Goal: Transaction & Acquisition: Purchase product/service

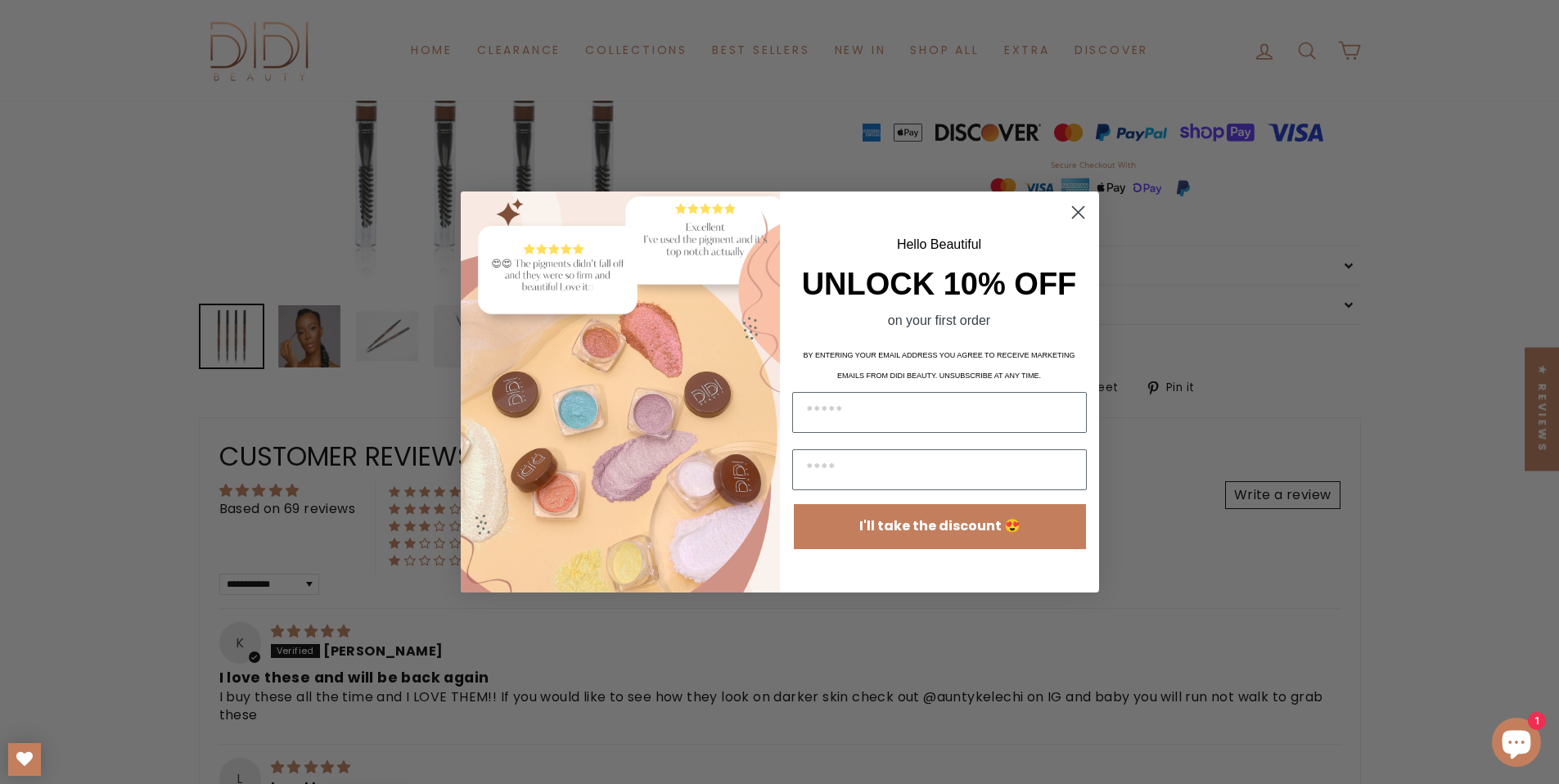
scroll to position [105, 0]
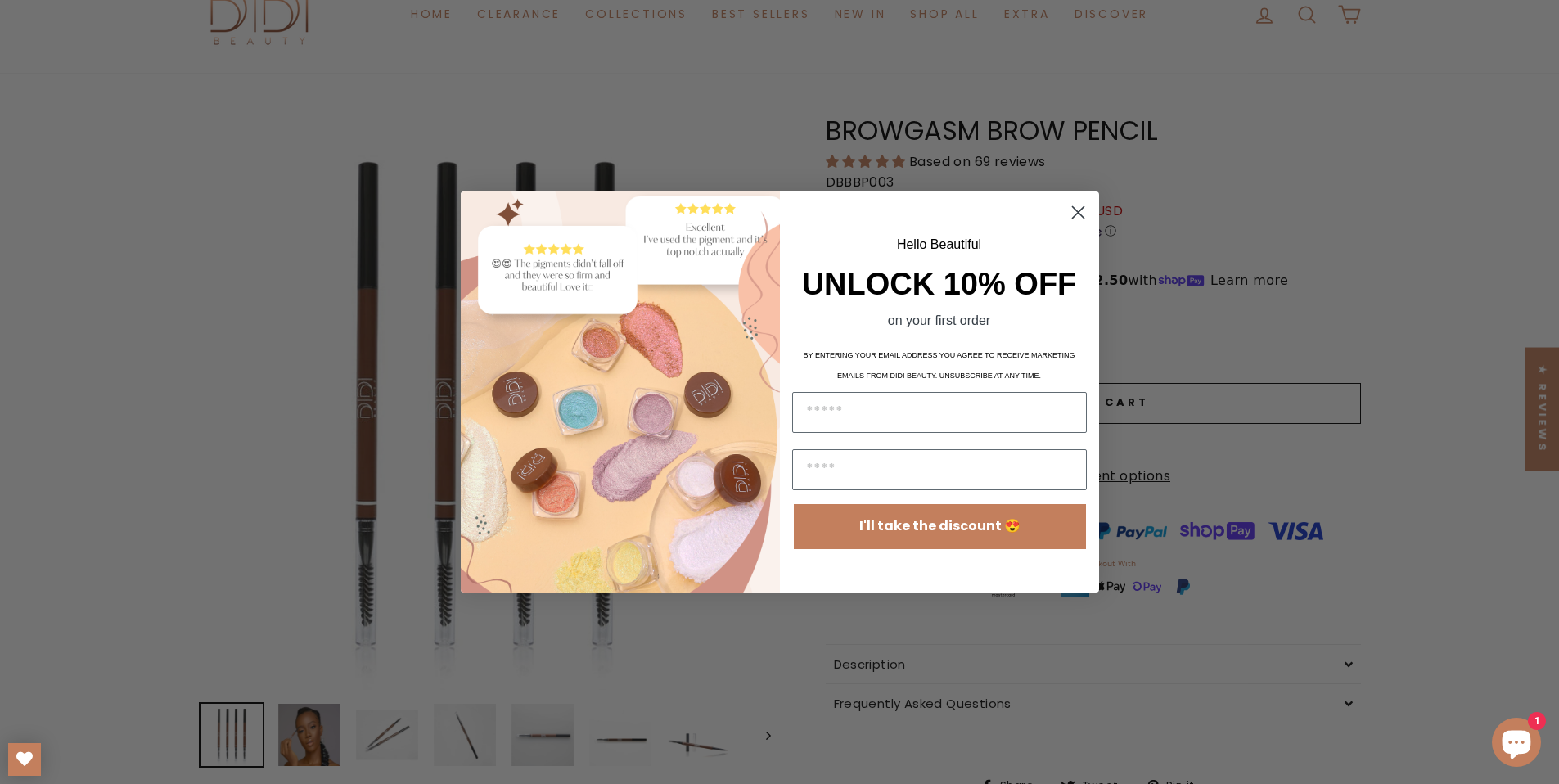
click at [1083, 216] on circle "Close dialog" at bounding box center [1077, 212] width 27 height 27
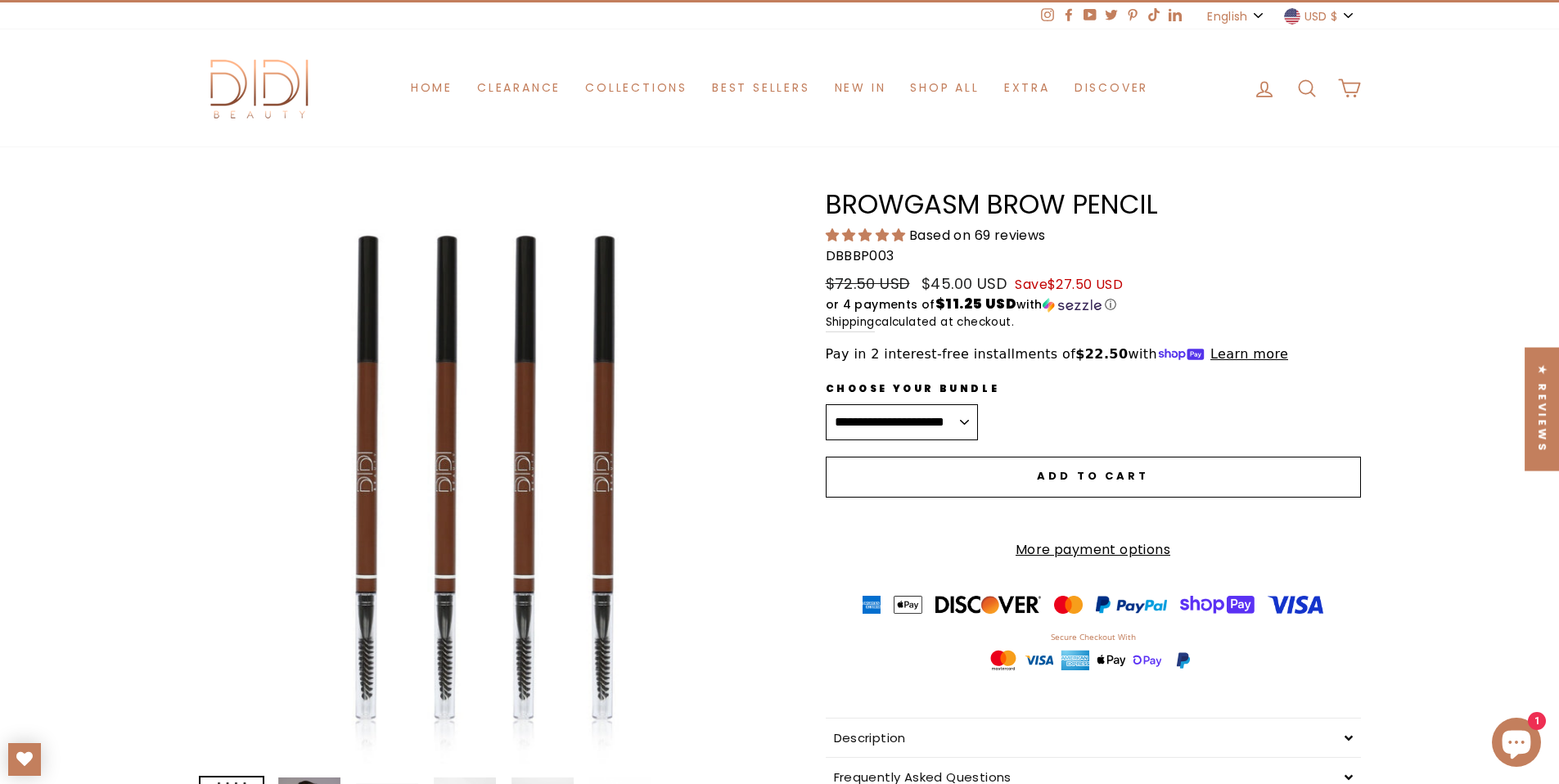
scroll to position [4, 0]
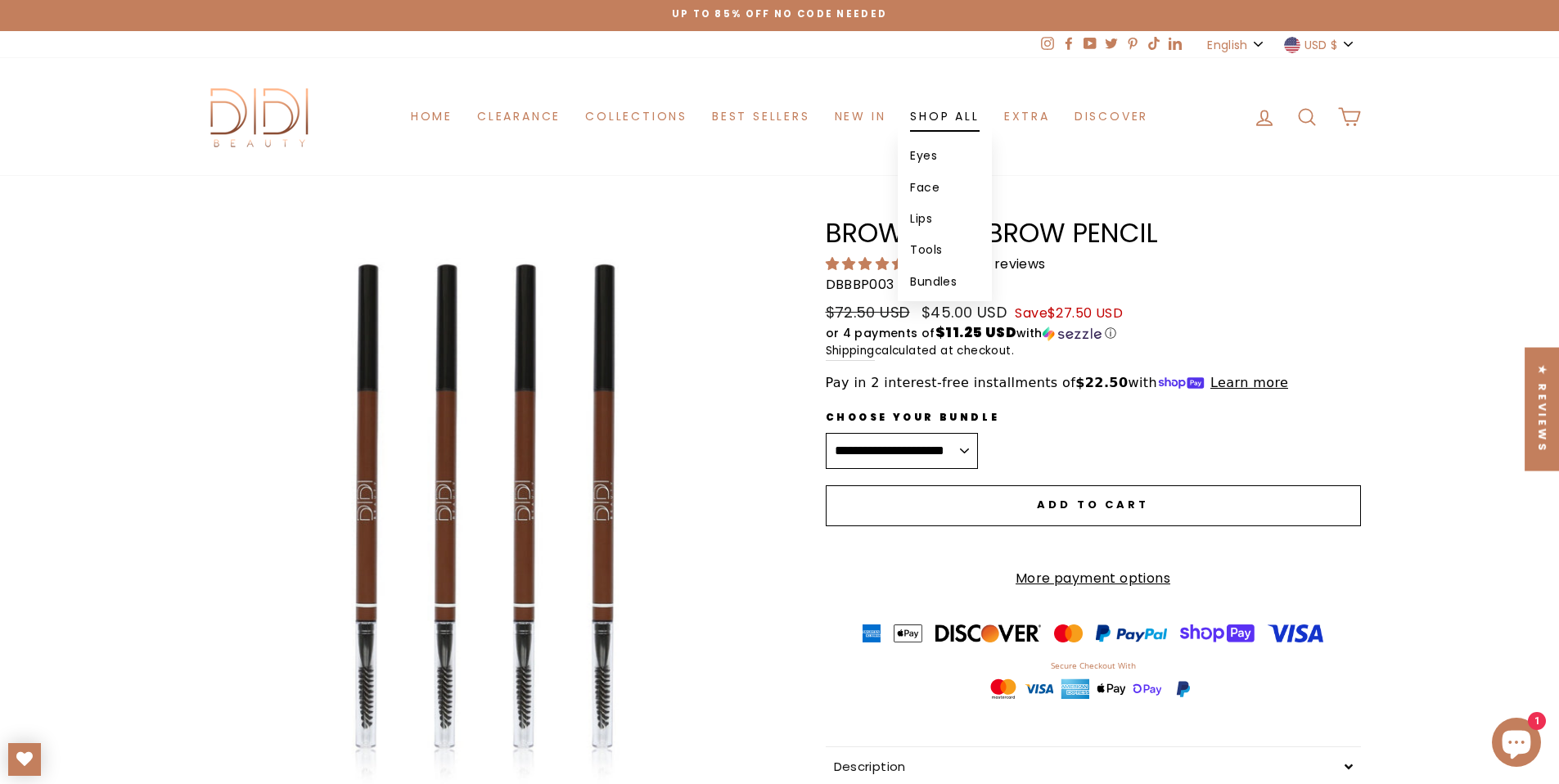
click at [941, 121] on link "Shop All" at bounding box center [944, 117] width 94 height 31
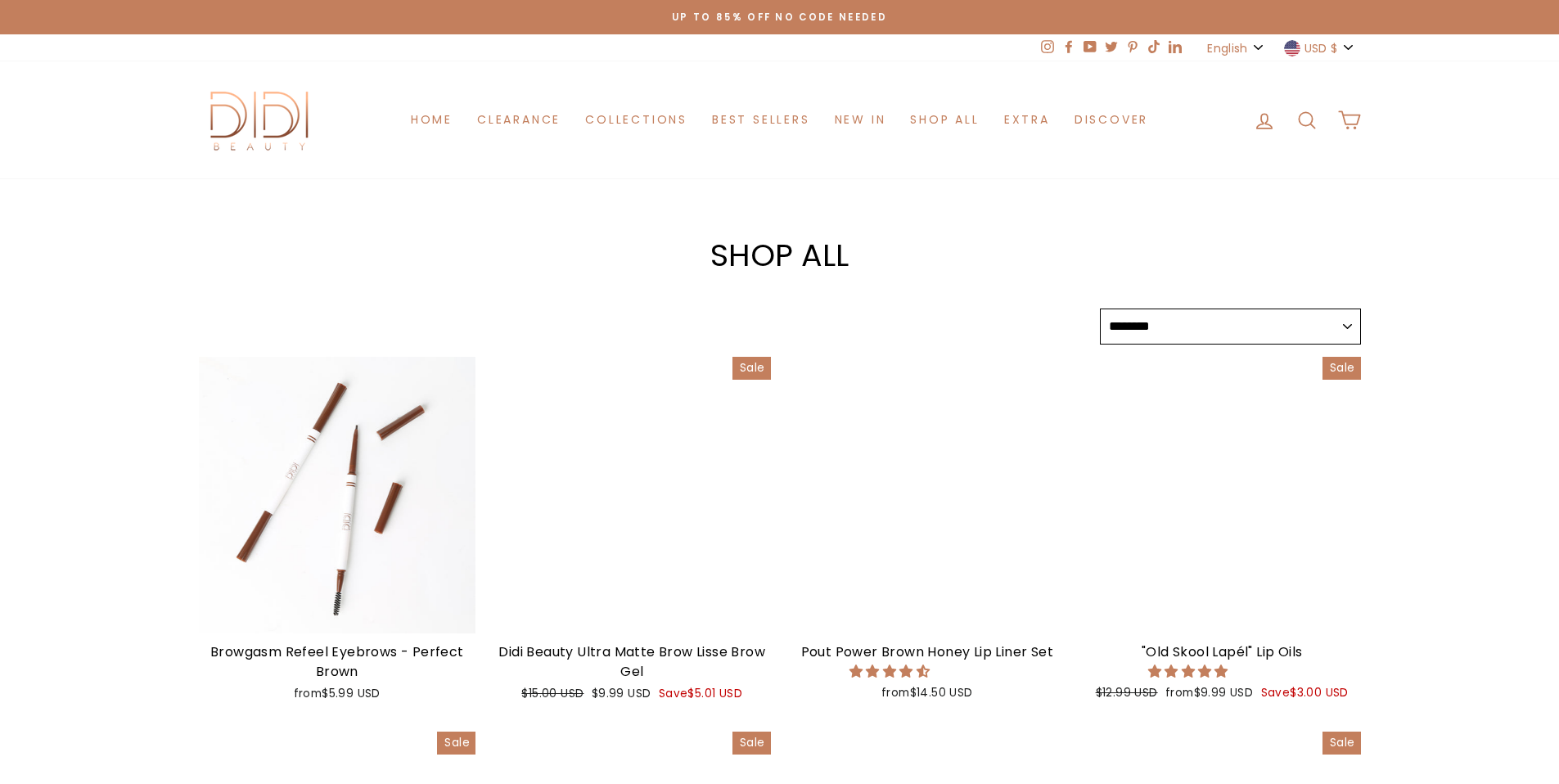
select select "******"
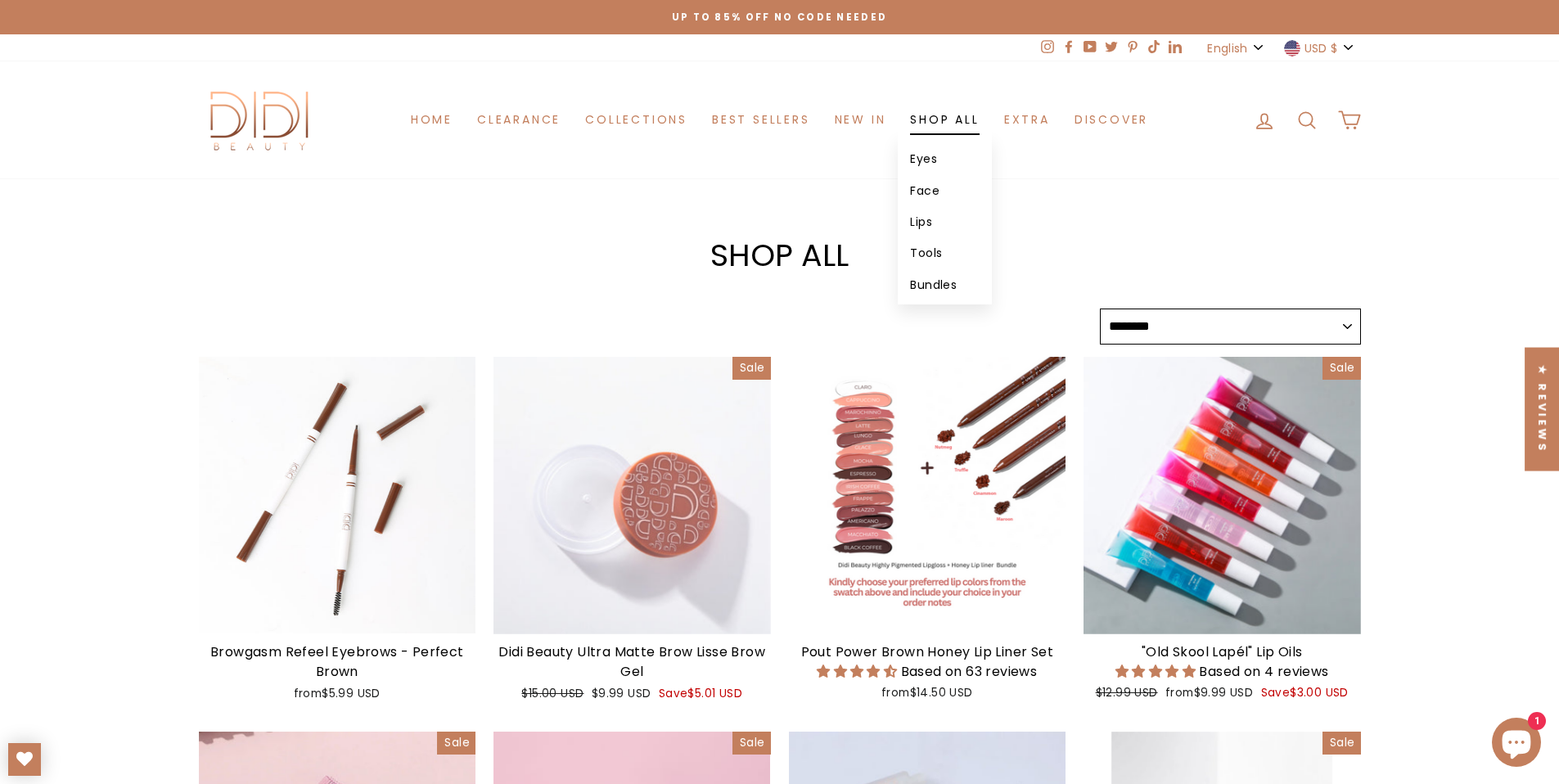
click at [924, 158] on link "Eyes" at bounding box center [944, 158] width 94 height 32
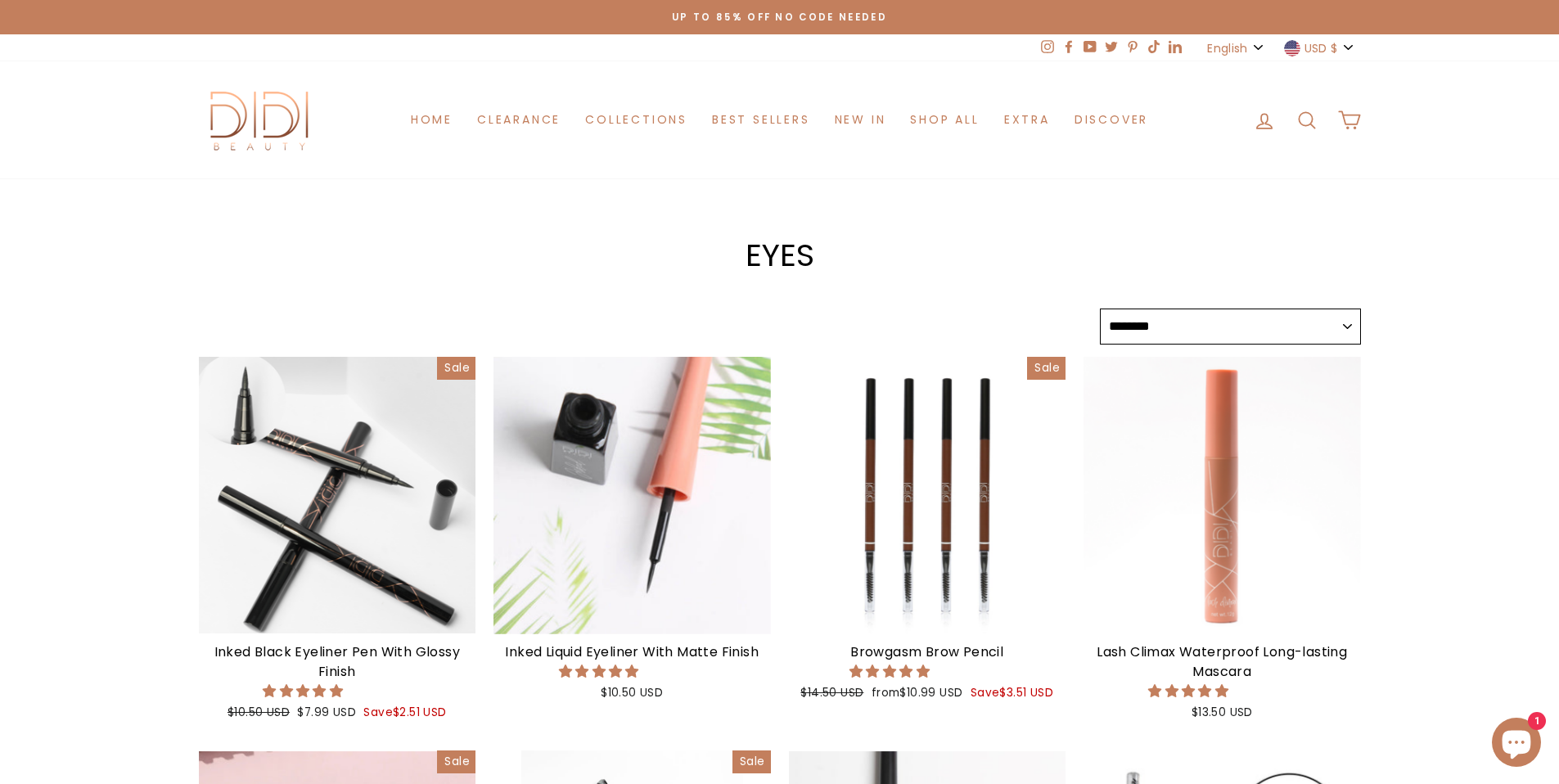
select select "******"
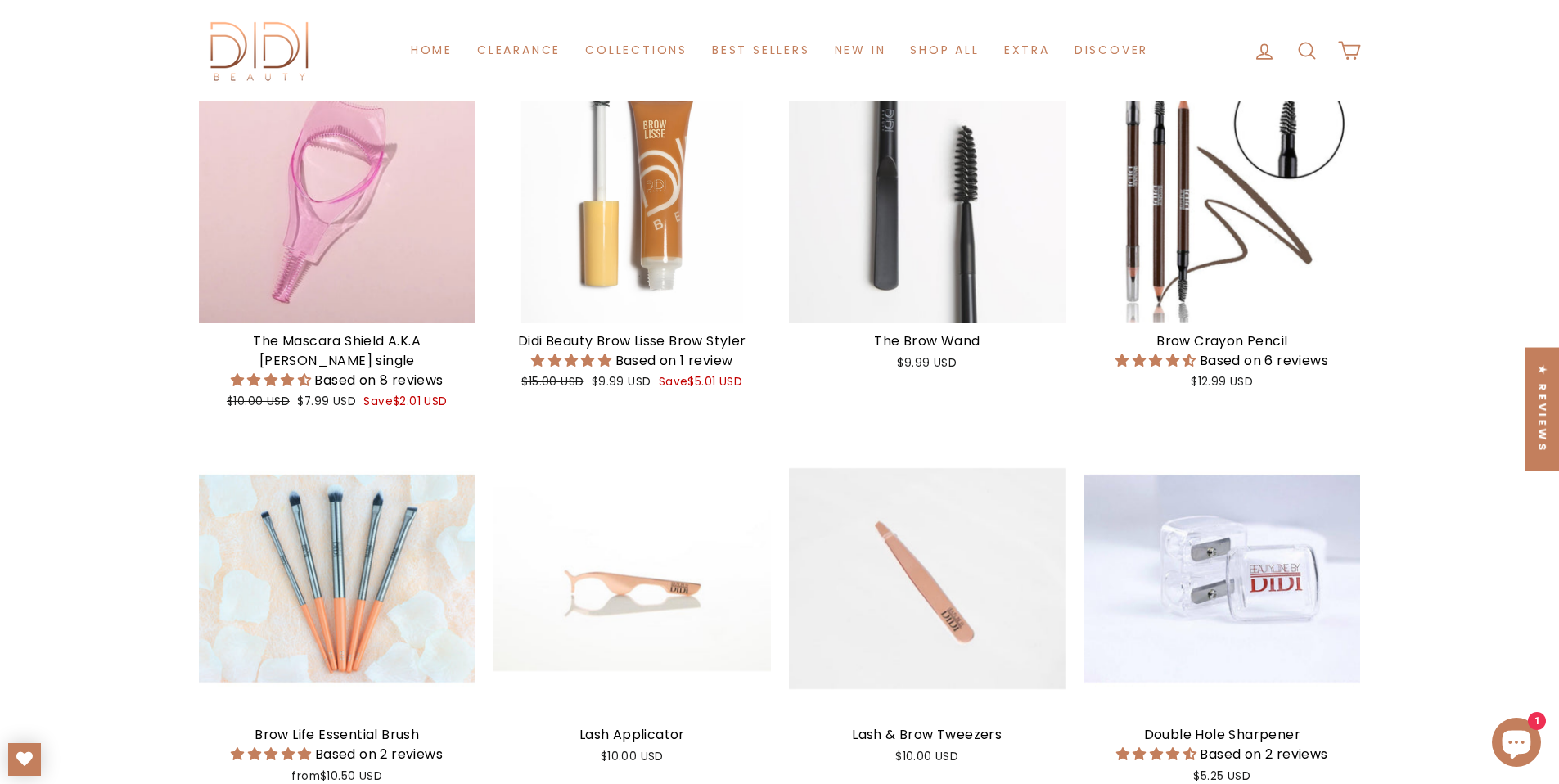
scroll to position [757, 0]
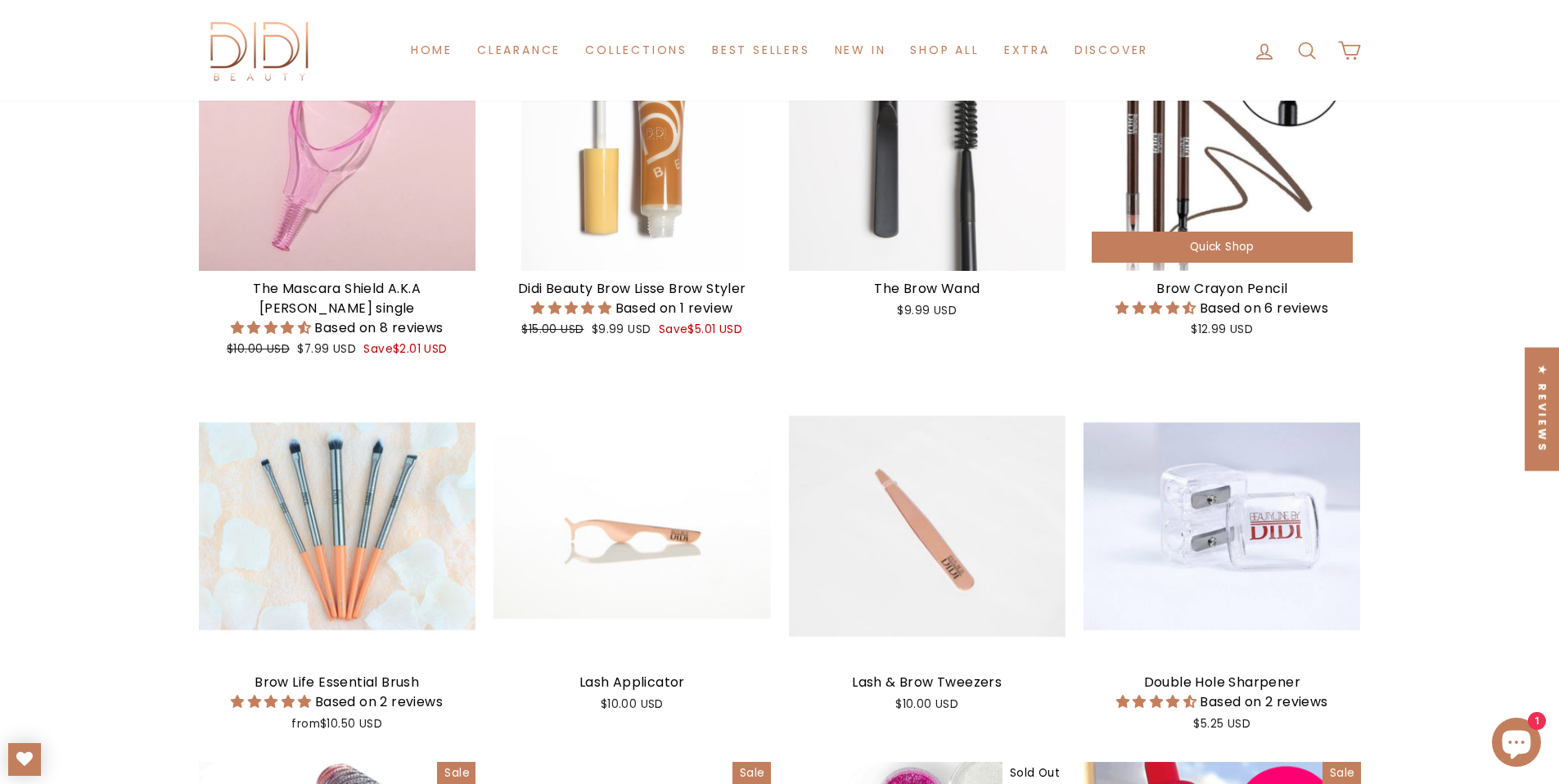
click at [1237, 289] on div "Brow Crayon Pencil" at bounding box center [1221, 289] width 277 height 20
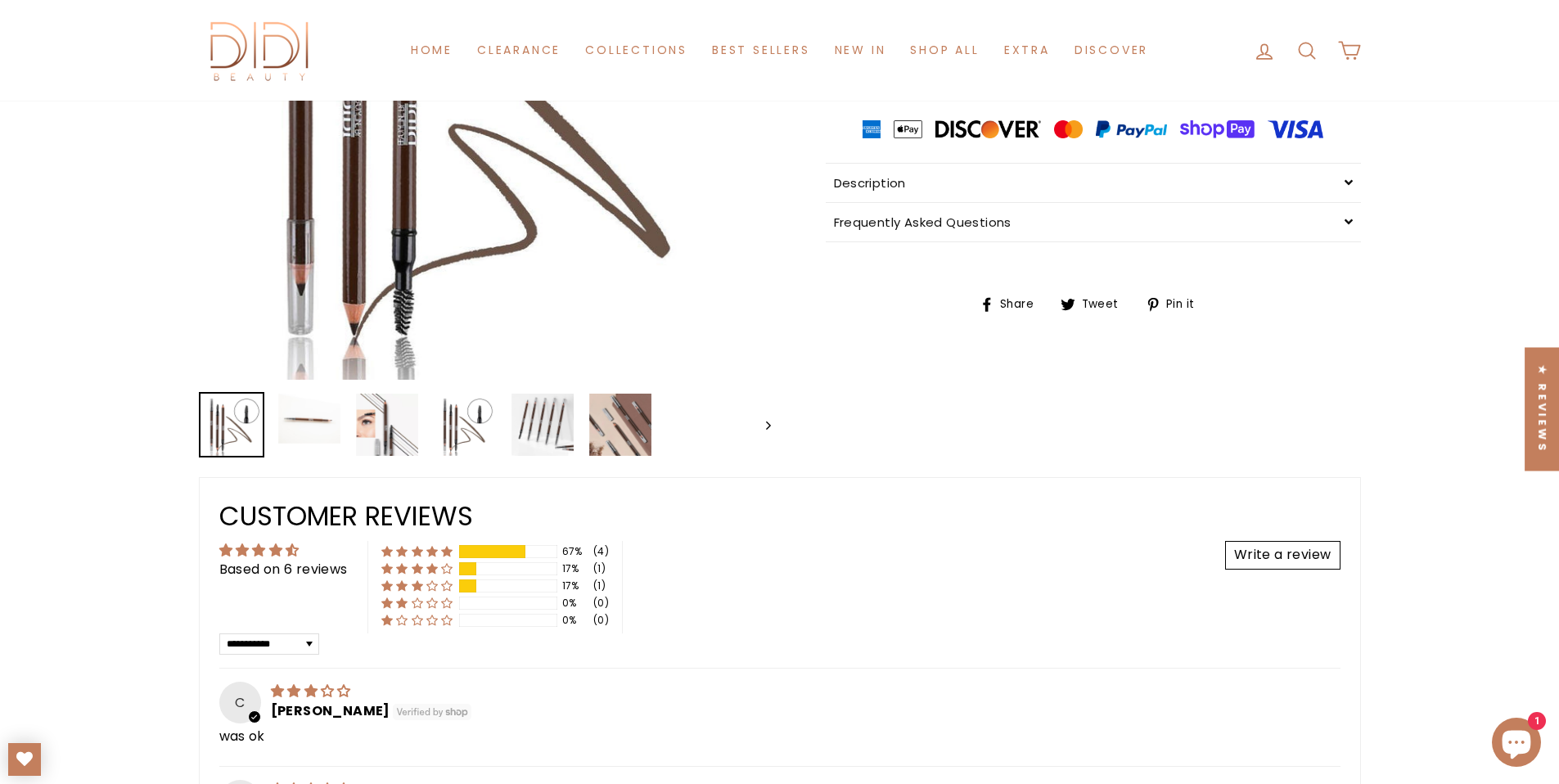
scroll to position [418, 0]
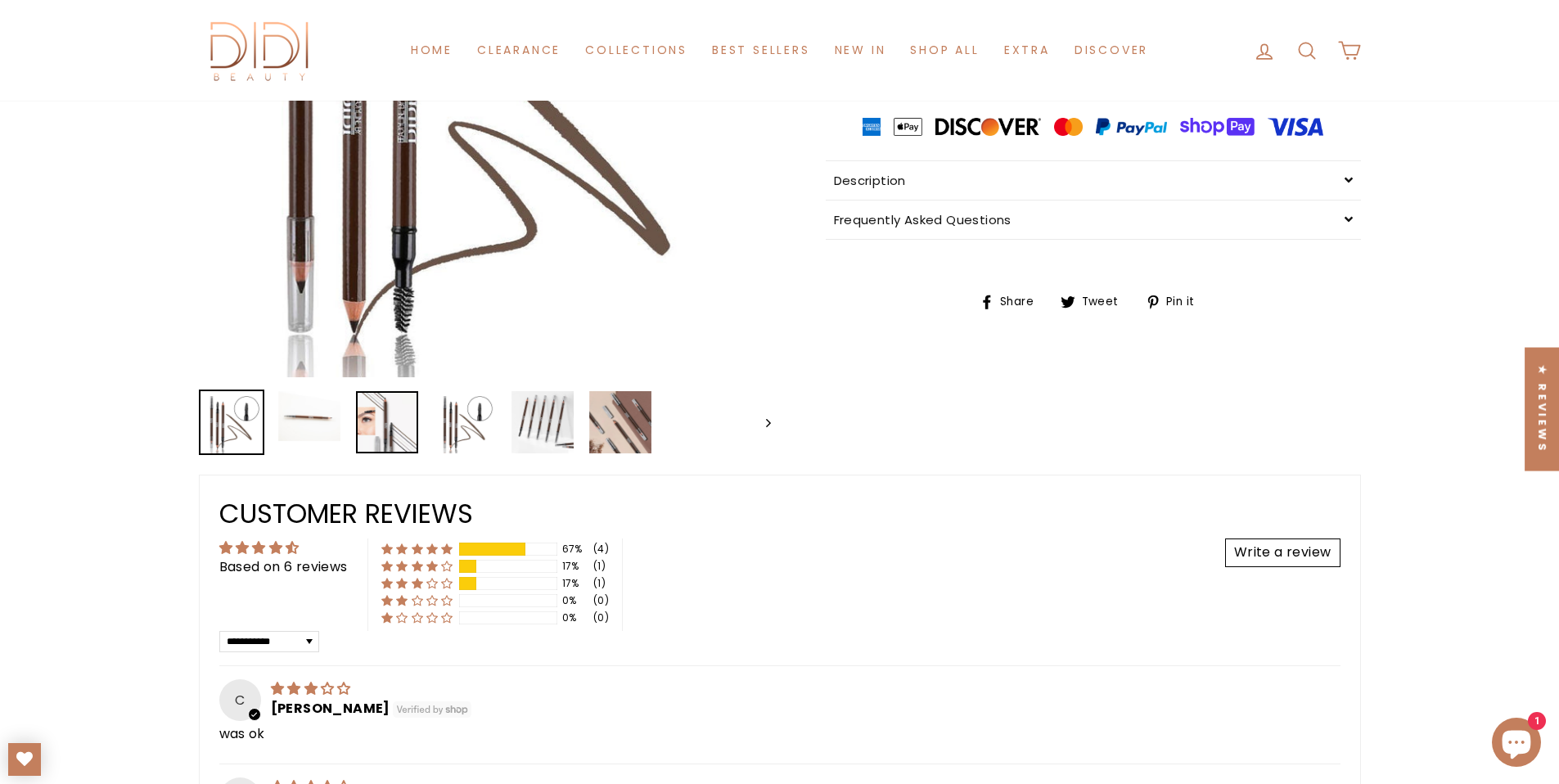
click at [397, 441] on img at bounding box center [386, 421] width 62 height 62
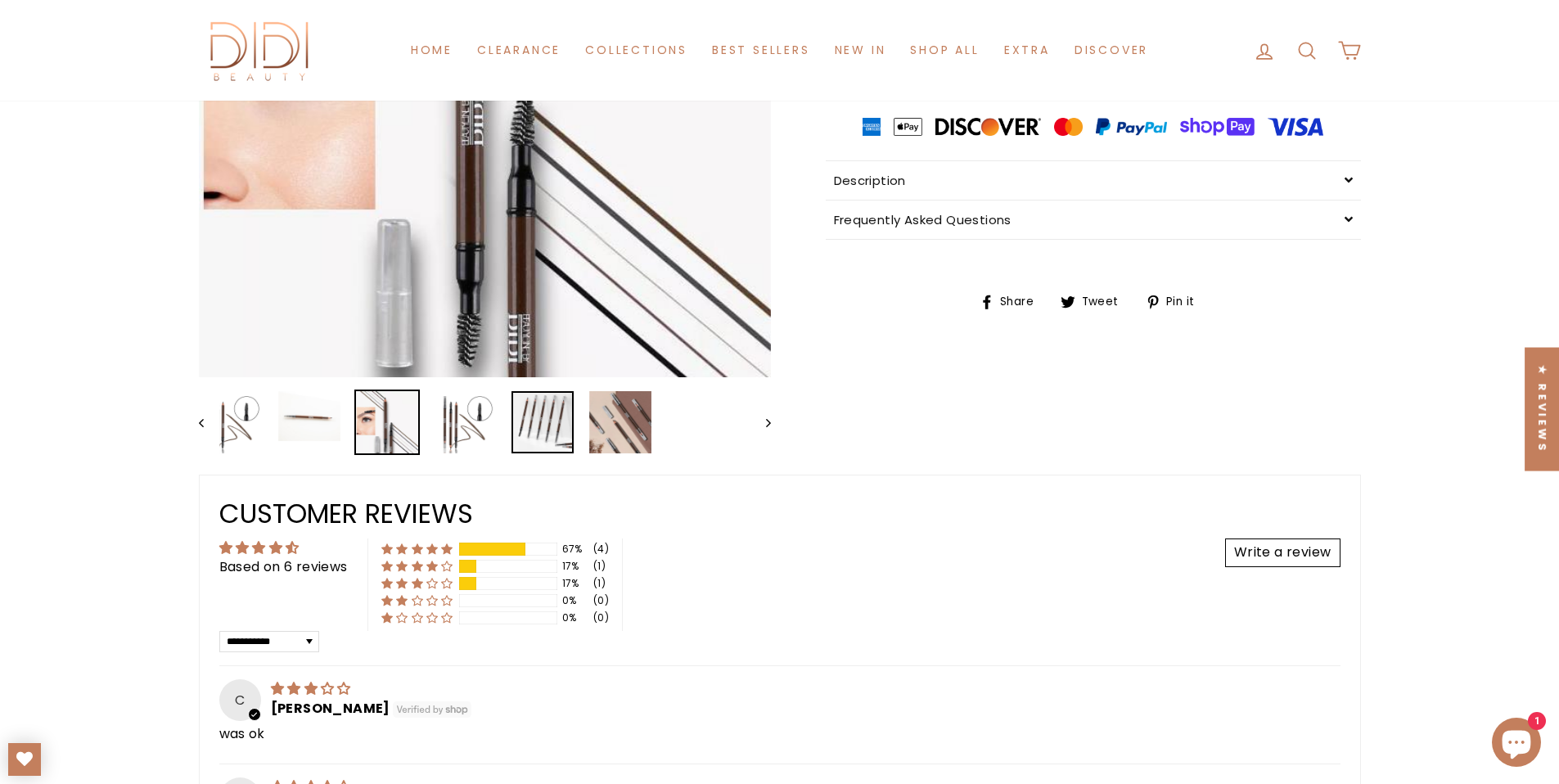
click at [566, 427] on img at bounding box center [542, 421] width 62 height 62
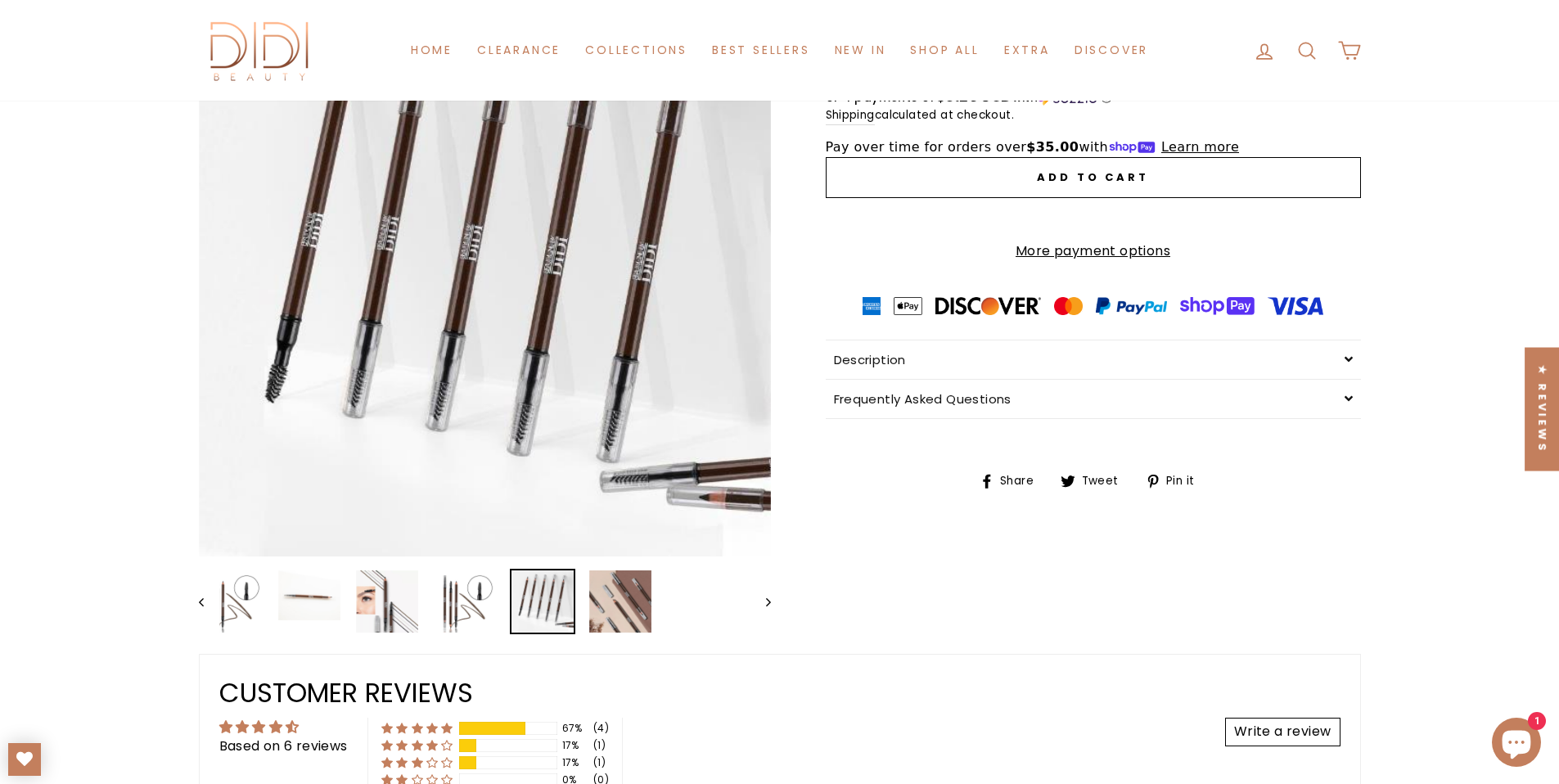
scroll to position [0, 0]
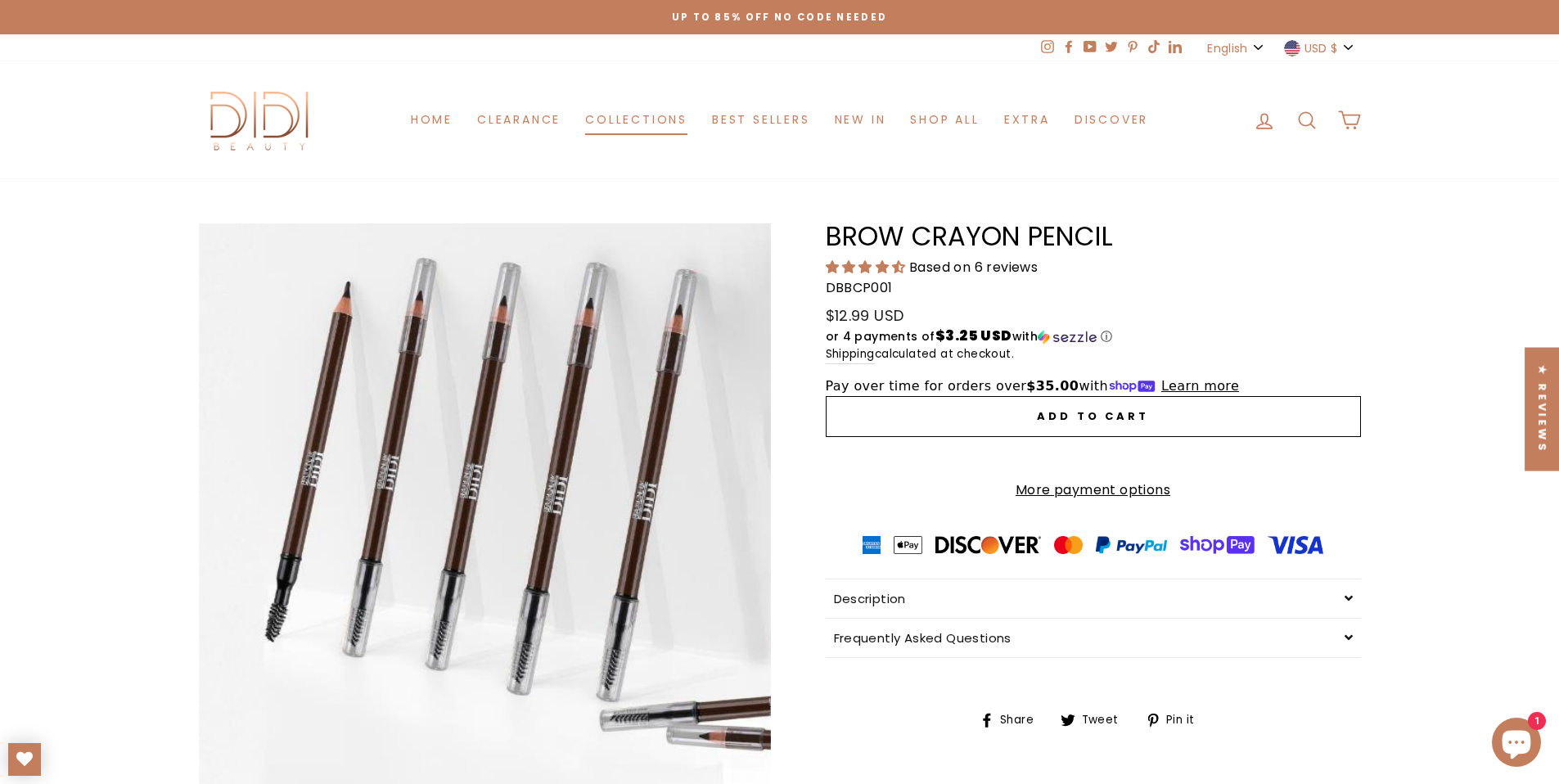
click at [642, 116] on link "Collections" at bounding box center [635, 120] width 127 height 31
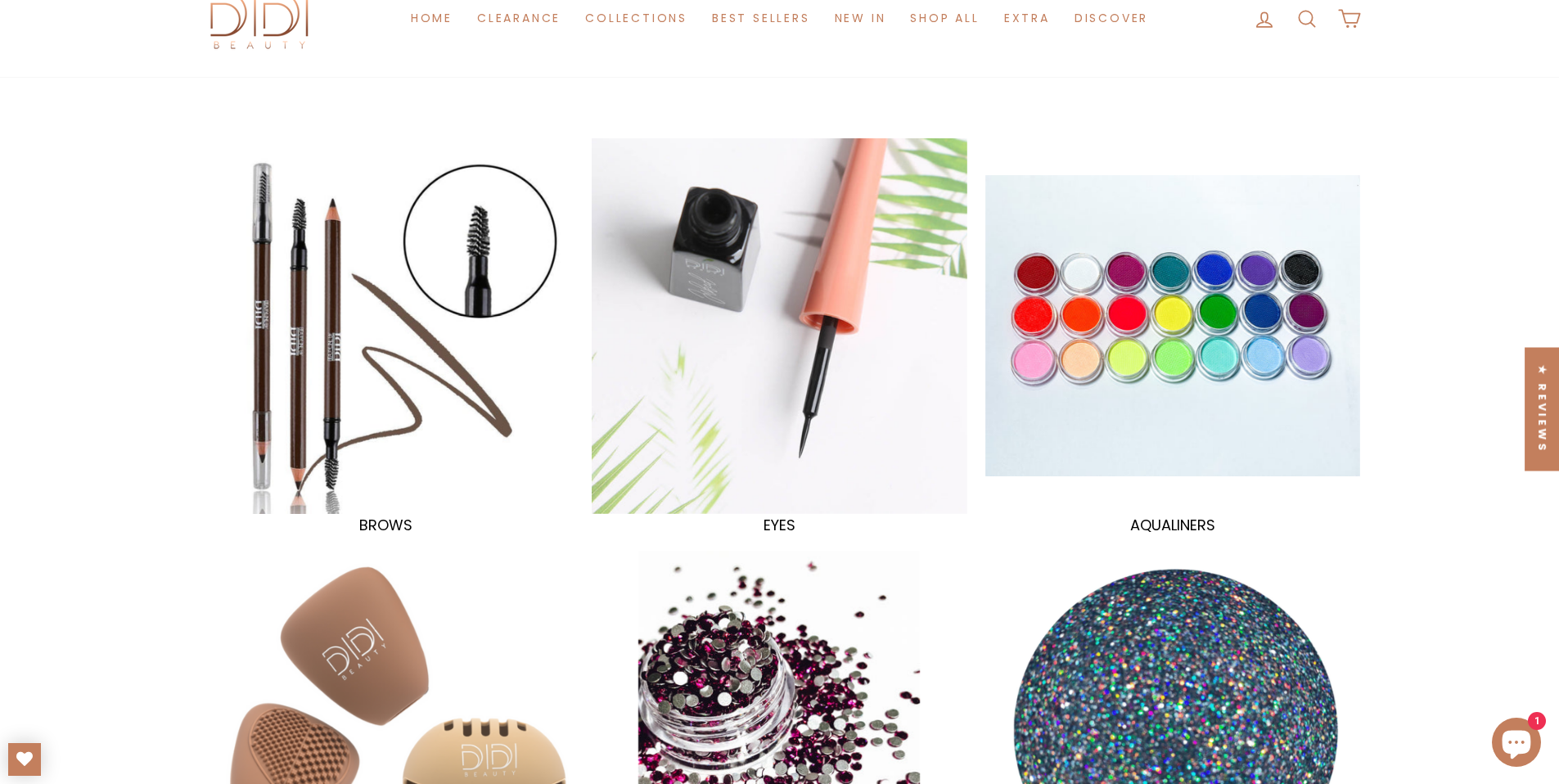
scroll to position [120, 0]
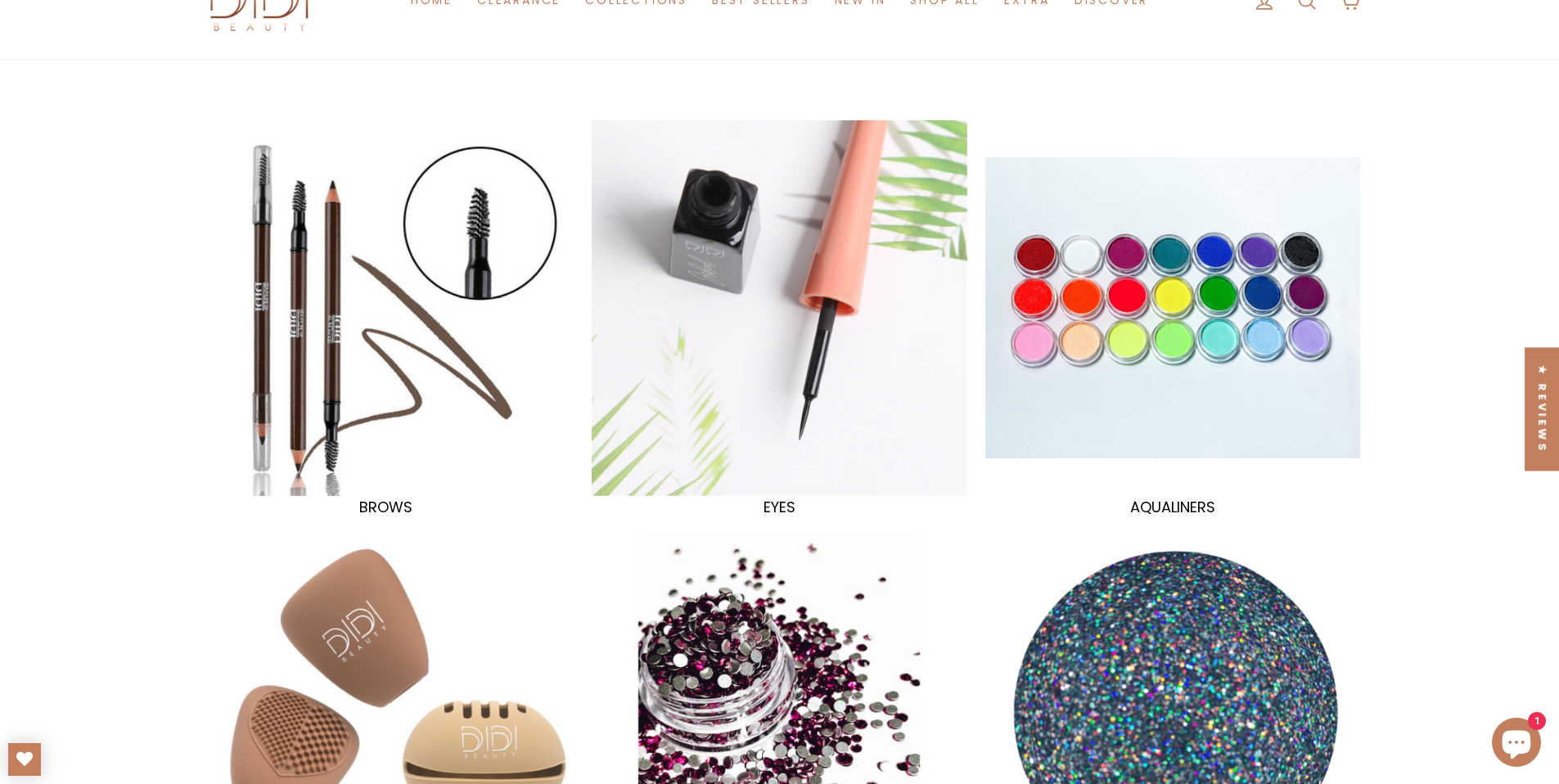
click at [312, 373] on div at bounding box center [386, 307] width 386 height 386
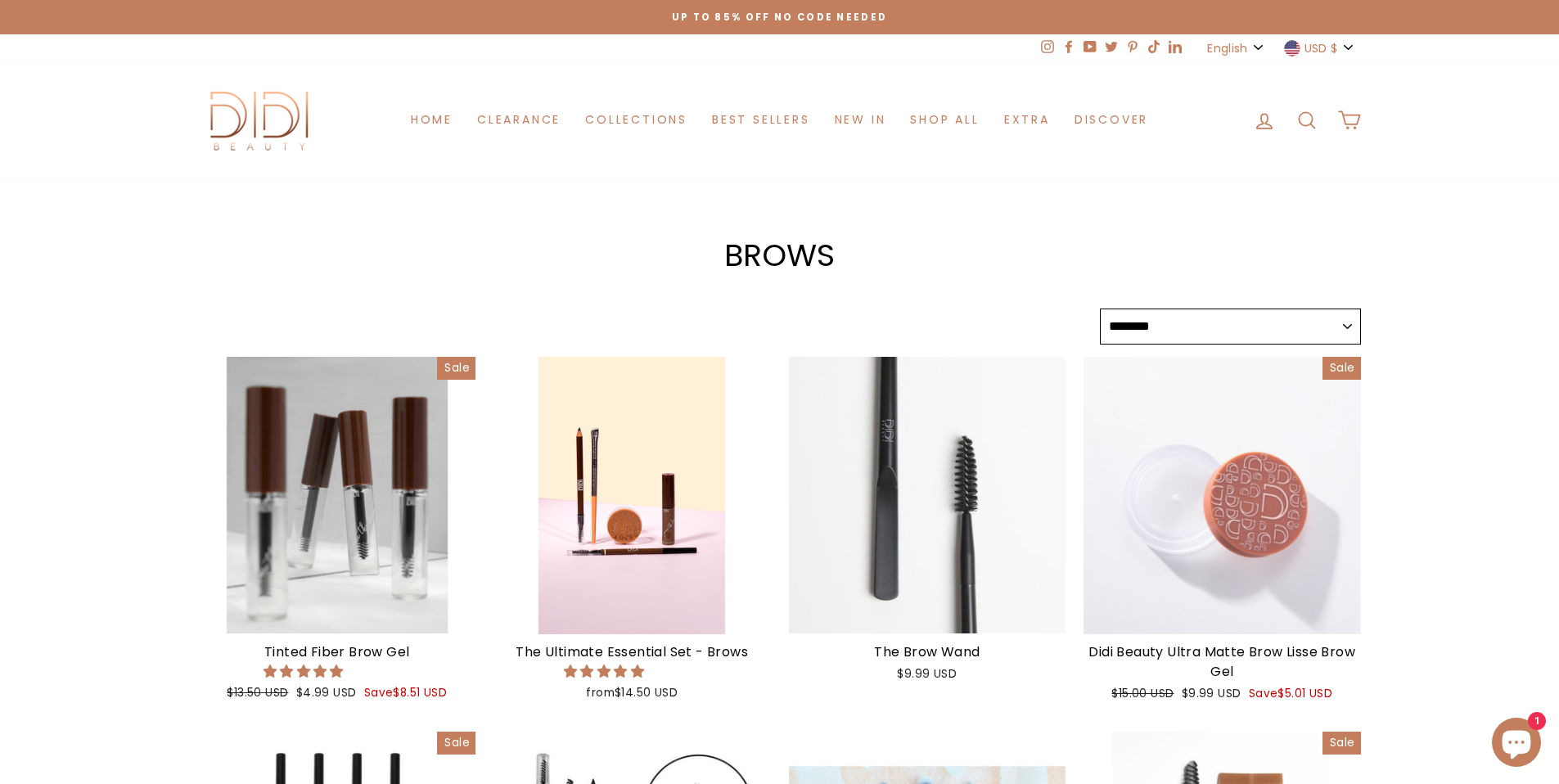
select select "******"
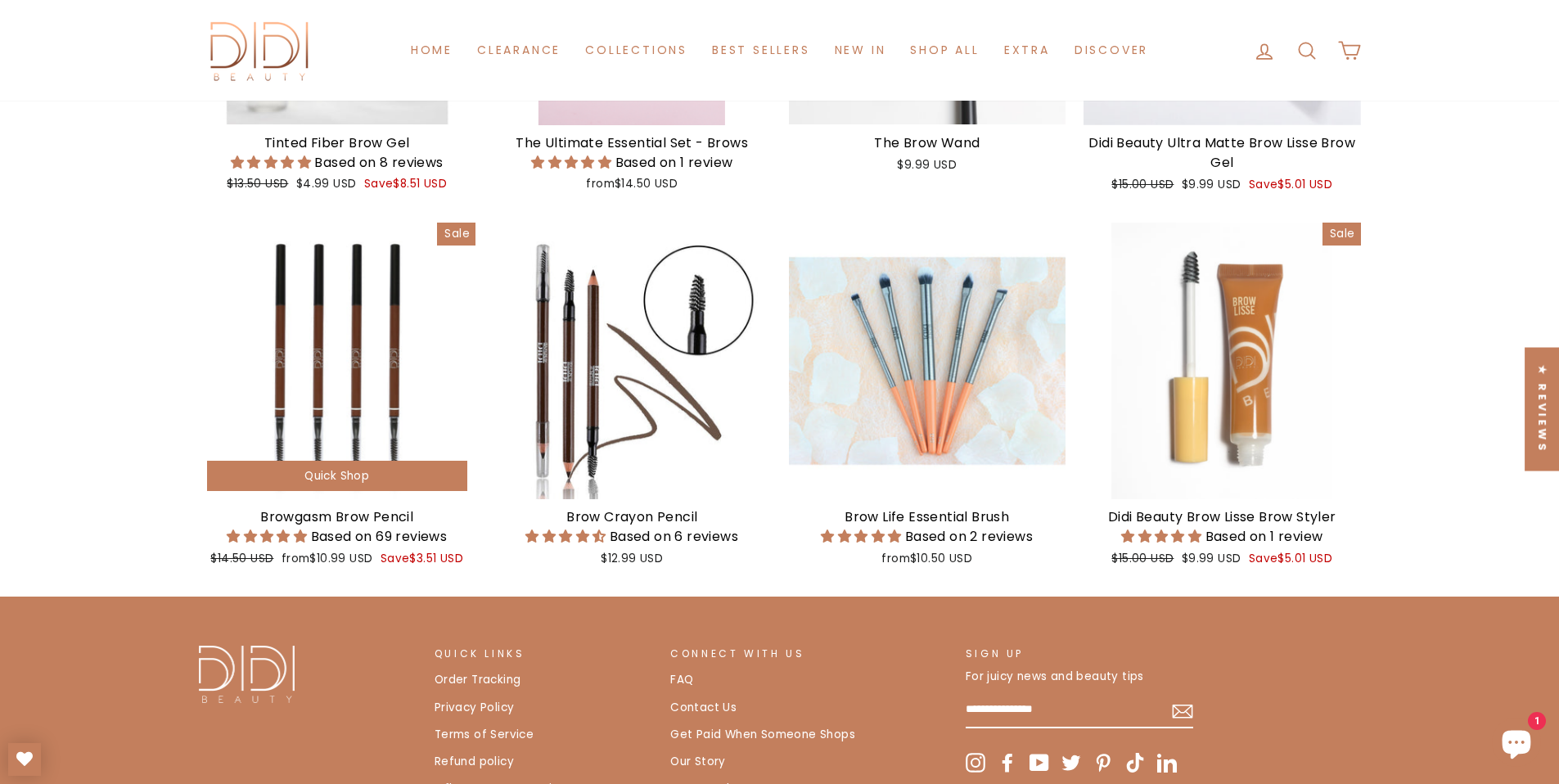
scroll to position [536, 0]
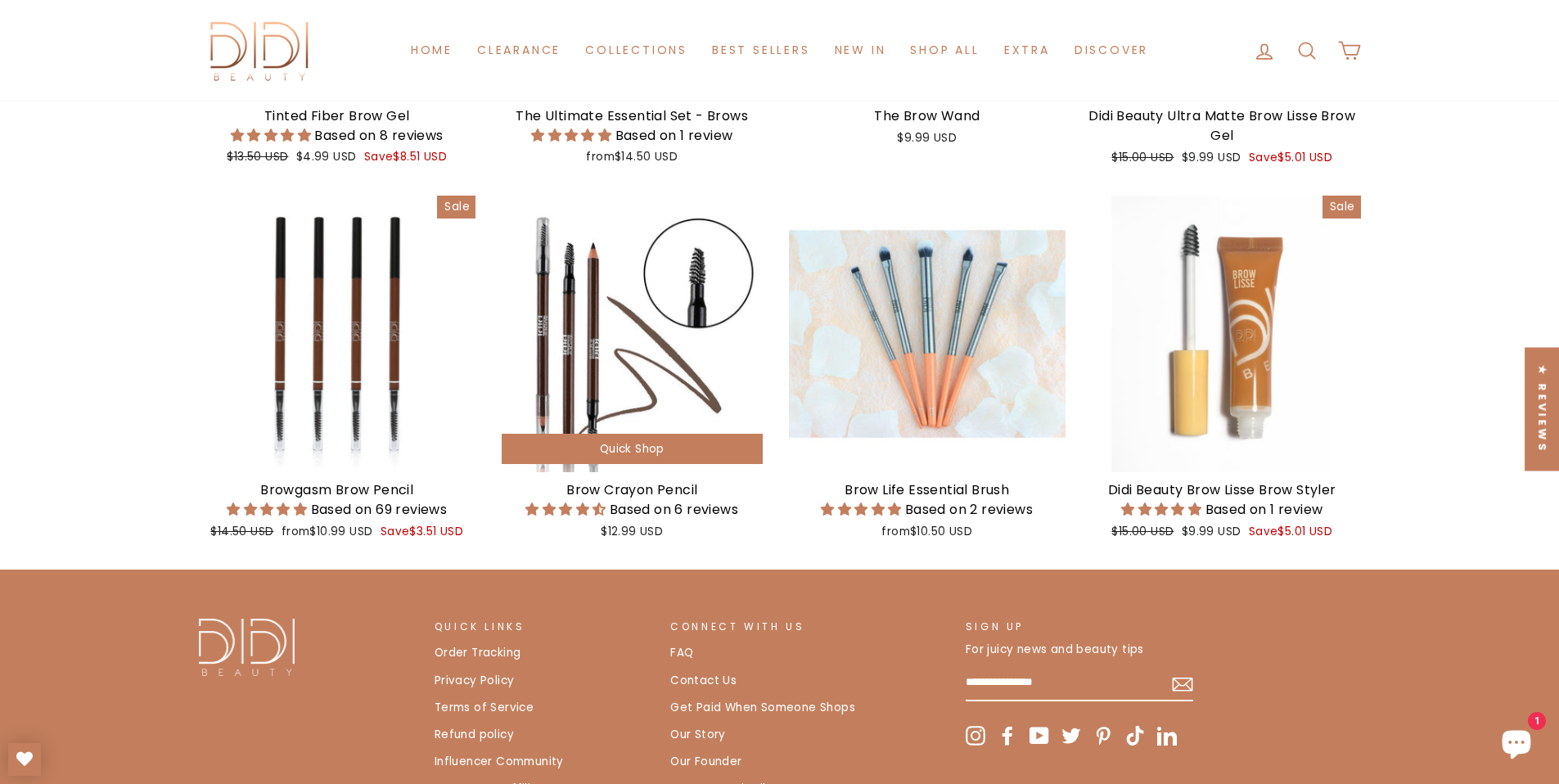
click at [563, 329] on div at bounding box center [632, 334] width 277 height 277
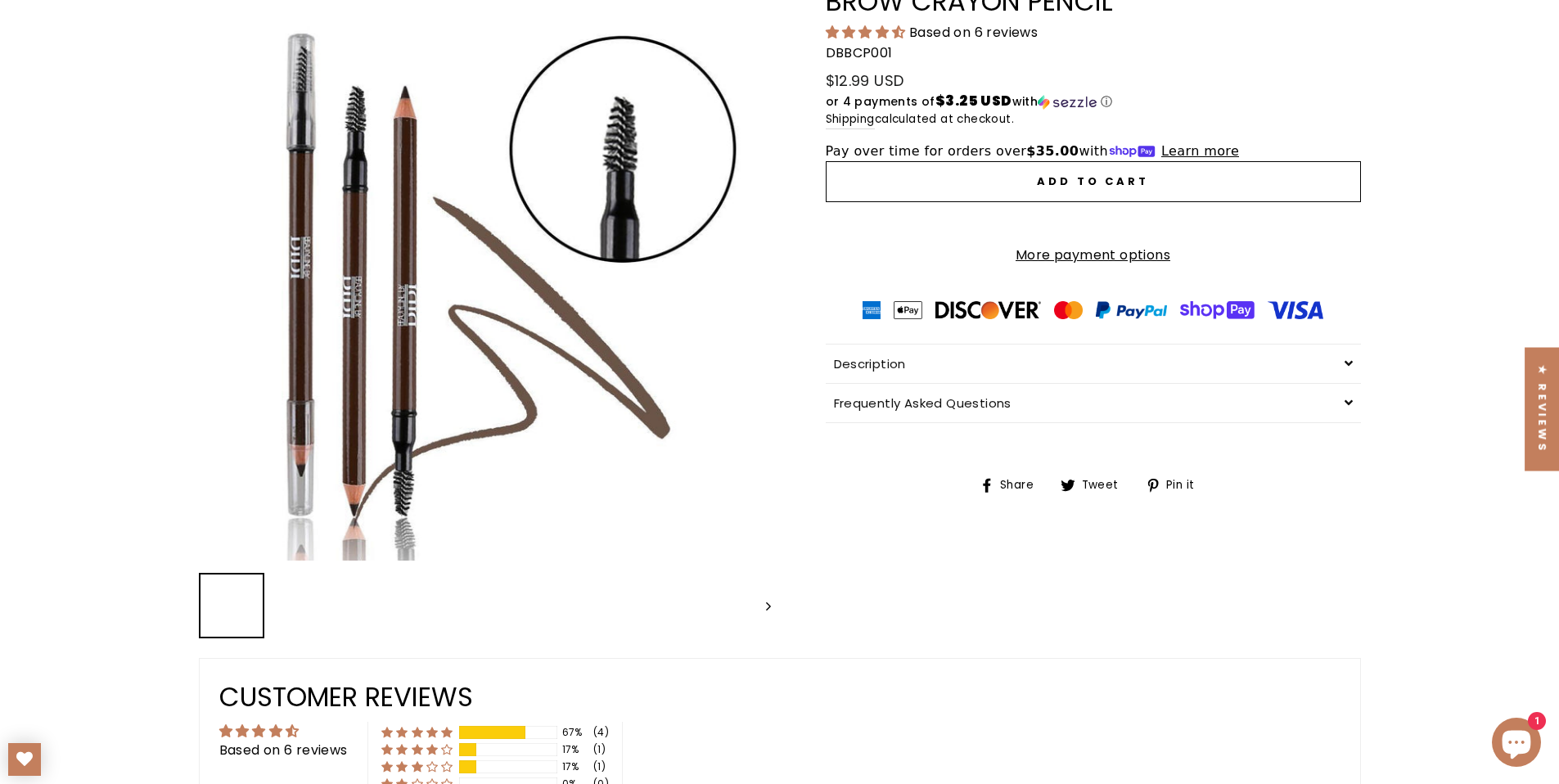
scroll to position [279, 0]
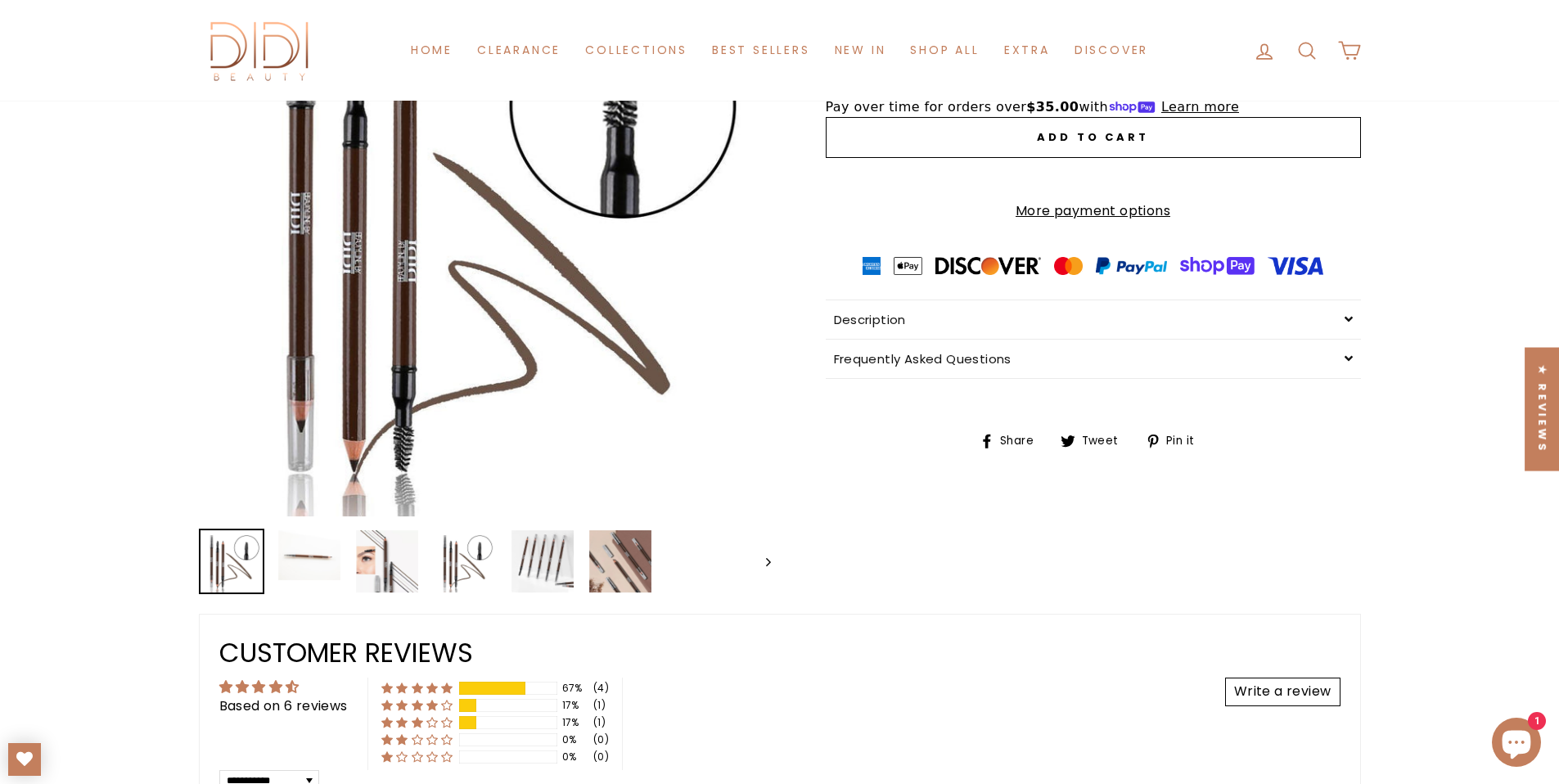
click at [877, 328] on span "Description" at bounding box center [870, 319] width 72 height 17
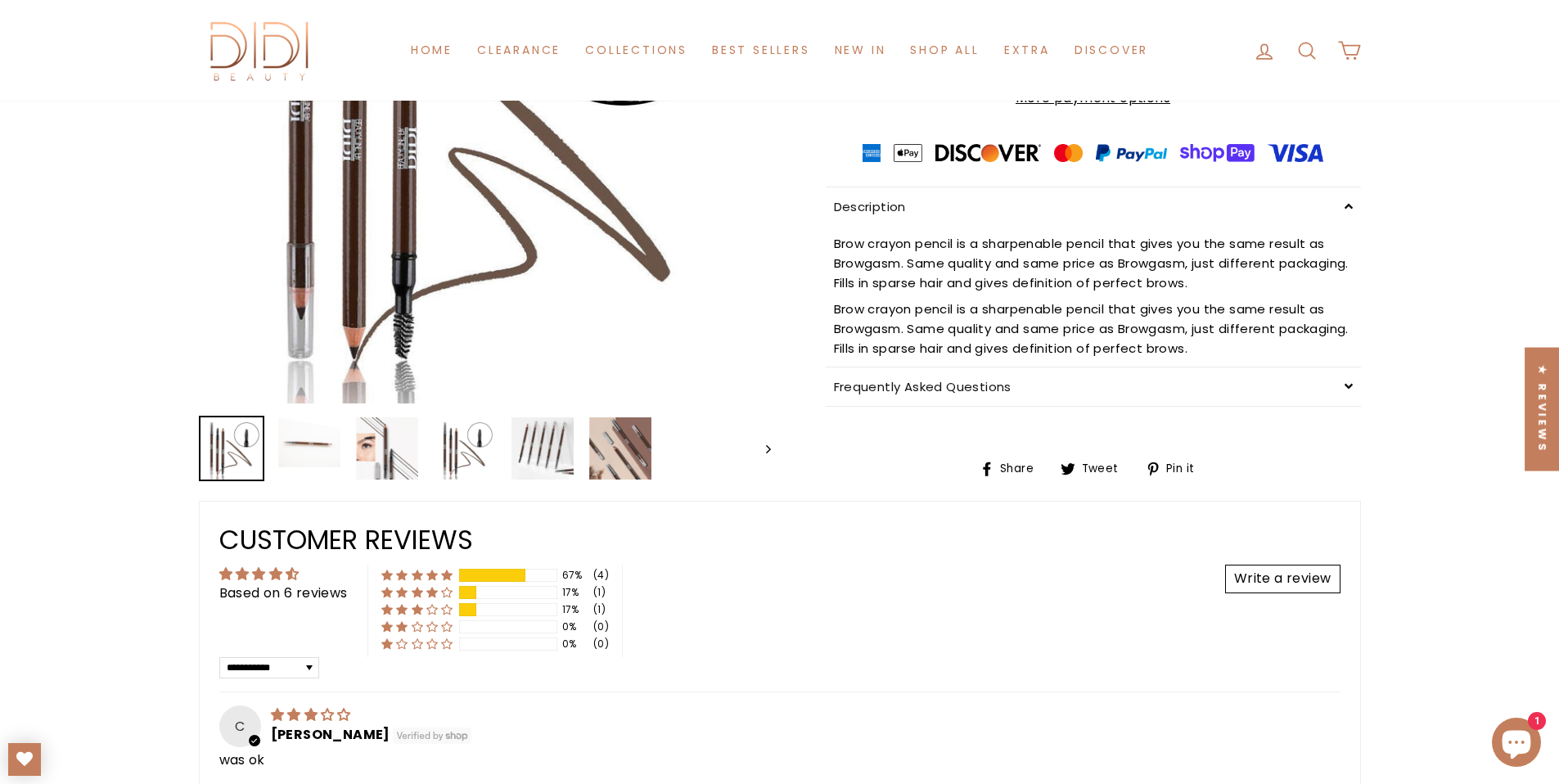
scroll to position [401, 0]
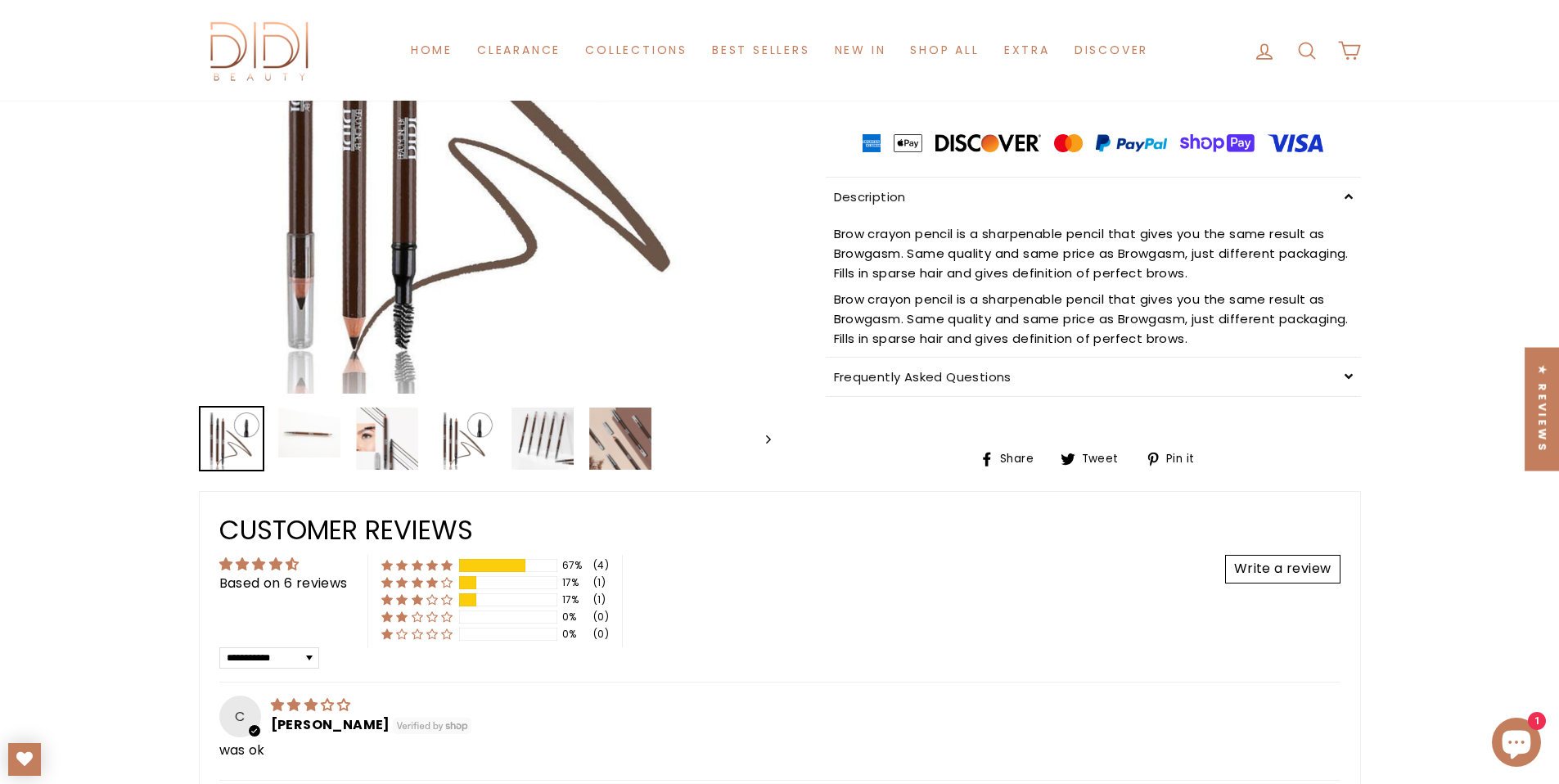
click at [931, 385] on span "Frequently Asked Questions" at bounding box center [922, 376] width 177 height 17
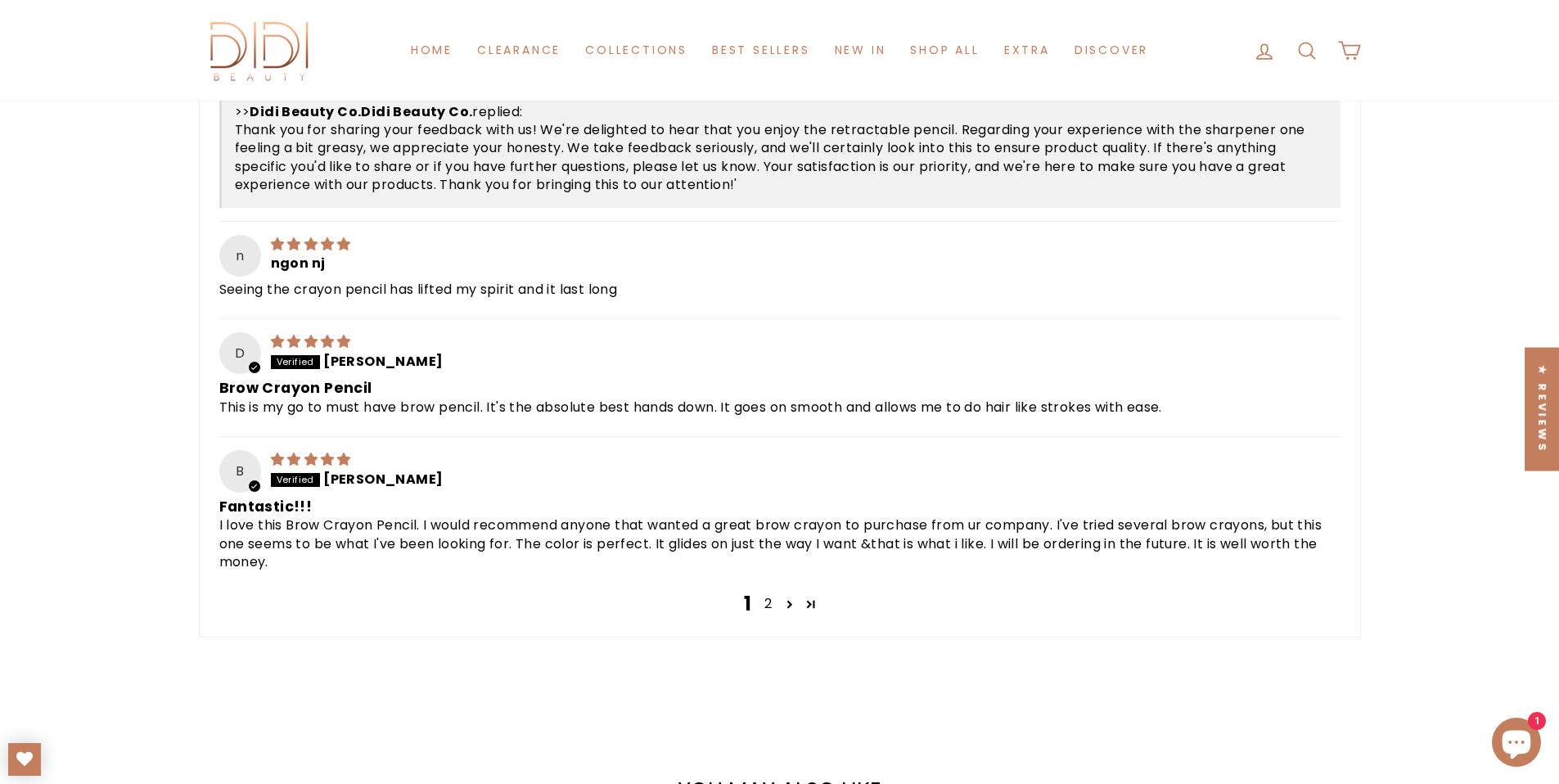
scroll to position [1317, 0]
